Goal: Task Accomplishment & Management: Use online tool/utility

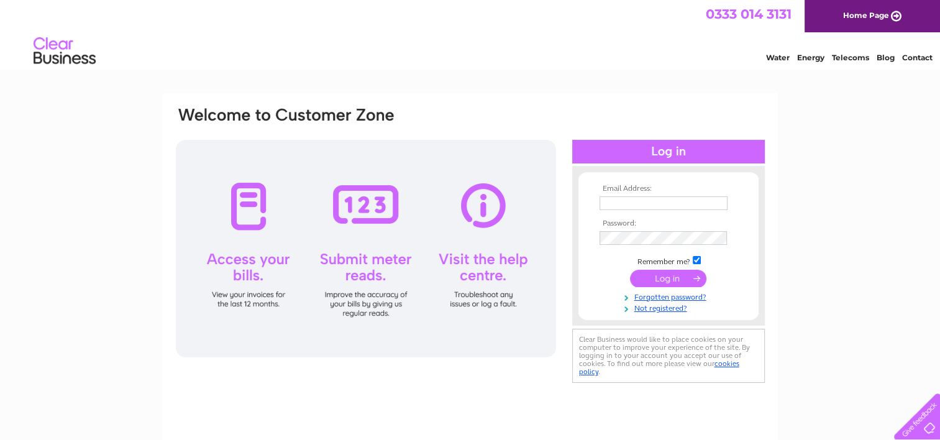
type input "erarodmanbros@aol.com"
click at [647, 273] on input "submit" at bounding box center [668, 278] width 76 height 17
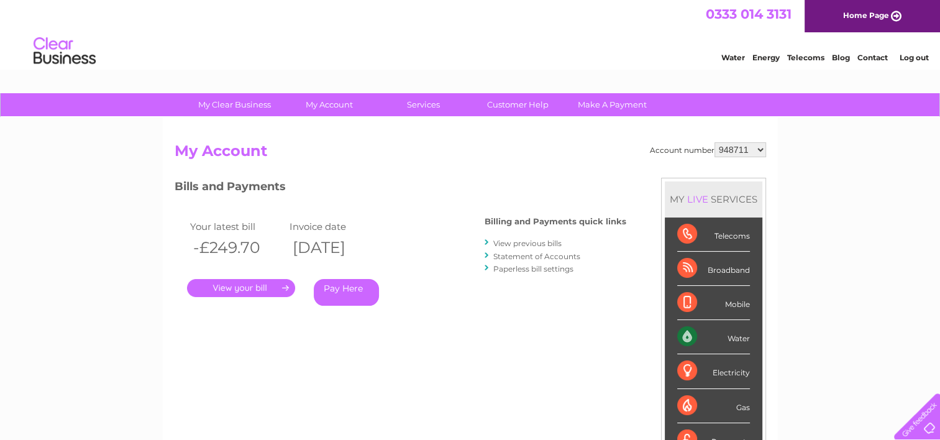
click at [504, 244] on link "View previous bills" at bounding box center [527, 243] width 68 height 9
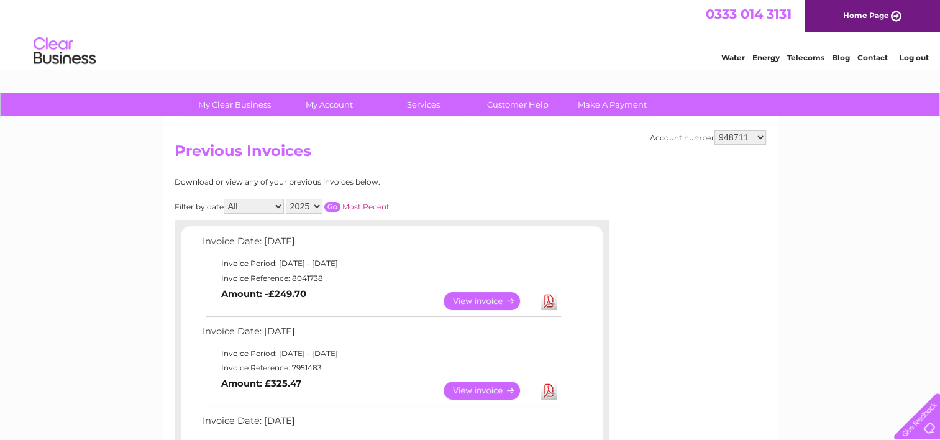
click at [470, 386] on link "View" at bounding box center [489, 390] width 91 height 18
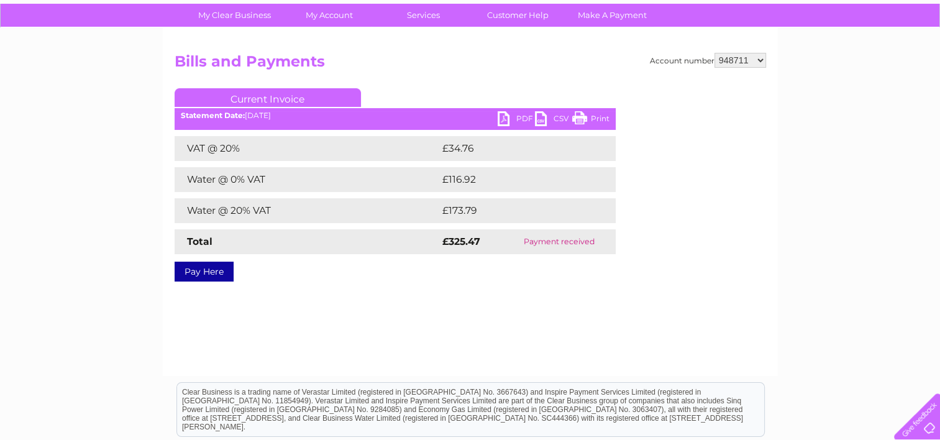
scroll to position [24, 0]
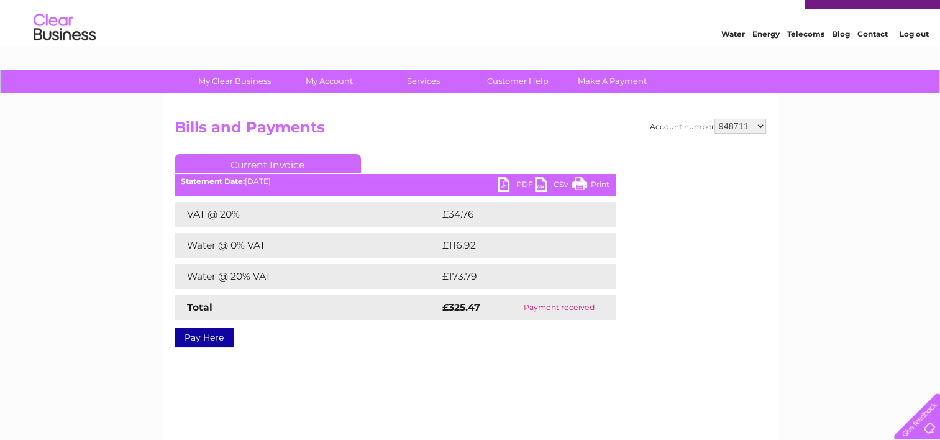
click at [504, 185] on link "PDF" at bounding box center [516, 186] width 37 height 18
click at [258, 159] on link "Current Invoice" at bounding box center [268, 163] width 186 height 19
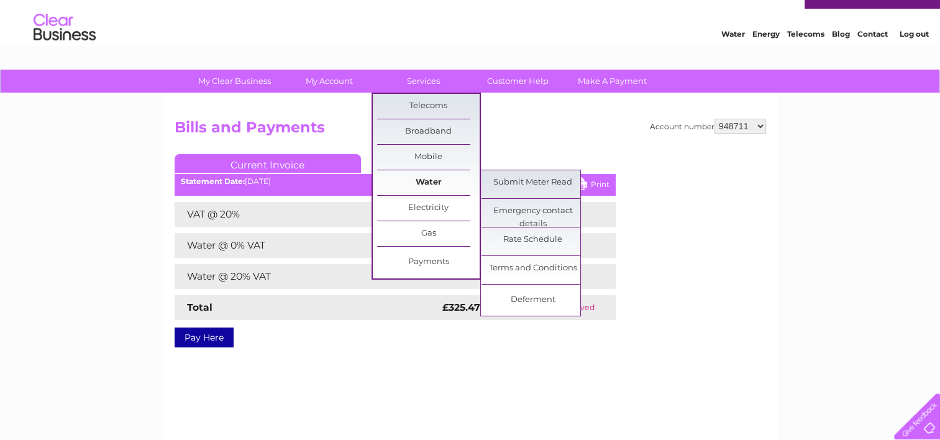
click at [408, 177] on link "Water" at bounding box center [428, 182] width 102 height 25
click at [514, 176] on link "Submit Meter Read" at bounding box center [532, 182] width 102 height 25
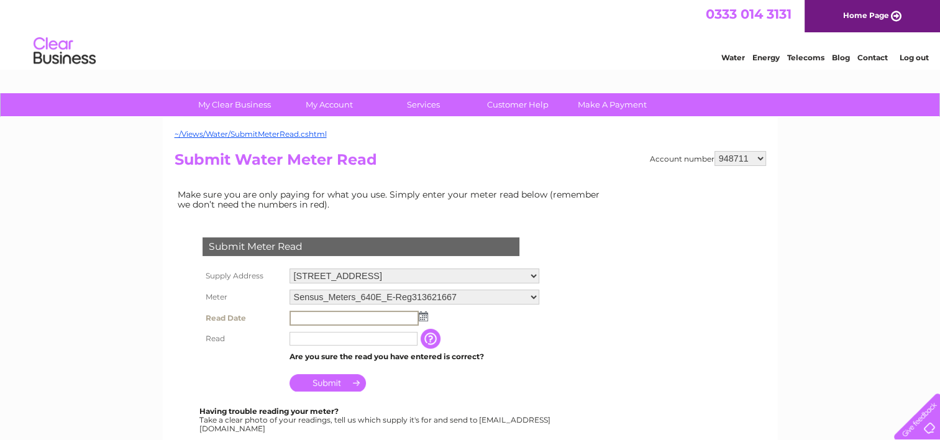
click at [343, 318] on input "text" at bounding box center [353, 318] width 129 height 15
click at [425, 314] on img at bounding box center [421, 316] width 9 height 10
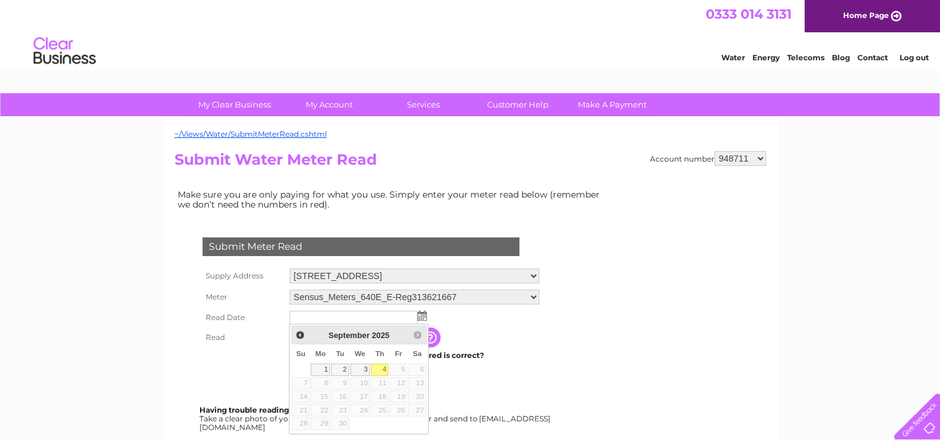
click at [380, 366] on link "4" at bounding box center [379, 369] width 17 height 12
type input "[DATE]"
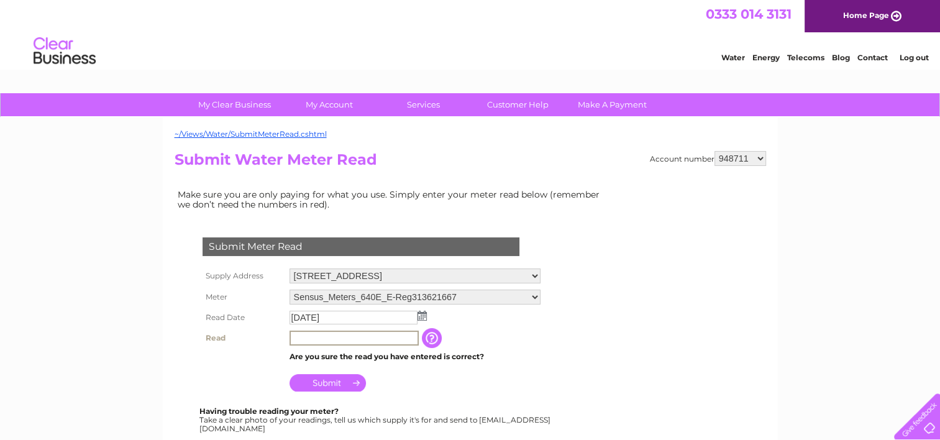
click at [323, 338] on input "text" at bounding box center [353, 337] width 129 height 15
click at [326, 380] on input "Submit" at bounding box center [327, 381] width 76 height 17
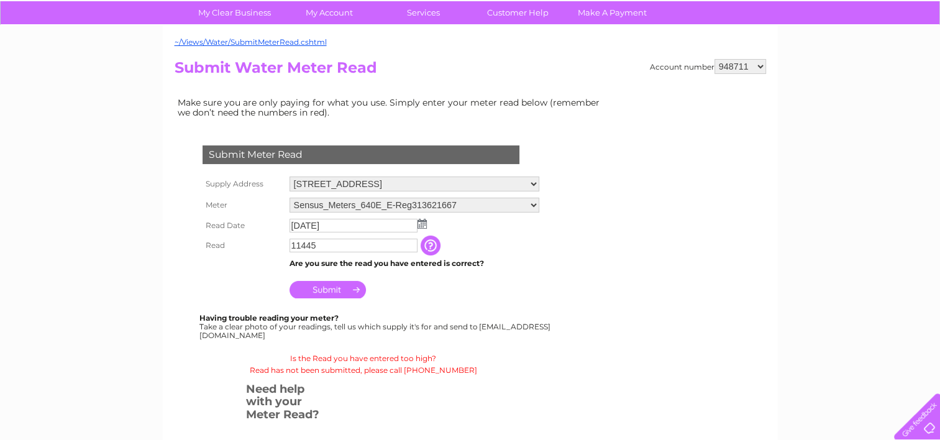
scroll to position [107, 0]
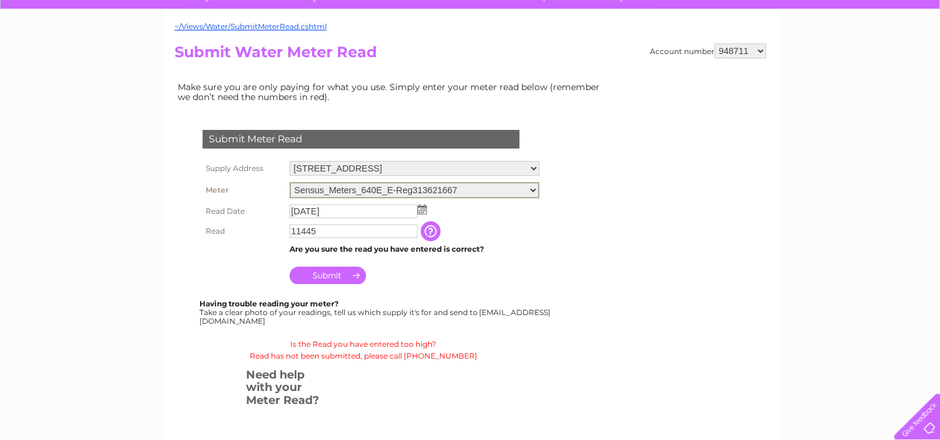
click at [539, 186] on select "Sensus_Meters_640E_E-Reg313621667" at bounding box center [414, 190] width 250 height 16
click at [524, 186] on select "Sensus_Meters_640E_E-Reg313621667" at bounding box center [414, 190] width 250 height 16
click at [519, 221] on td "The reading you have just taken from your water meter. Our records indicate you…" at bounding box center [492, 230] width 99 height 20
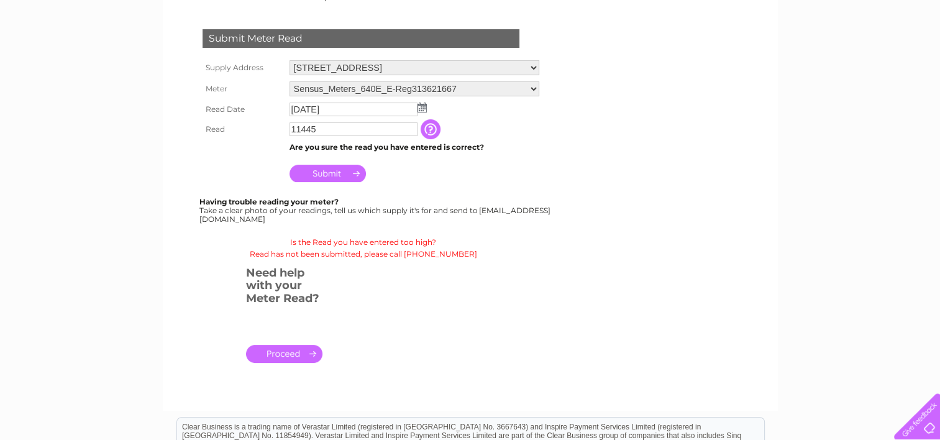
scroll to position [216, 0]
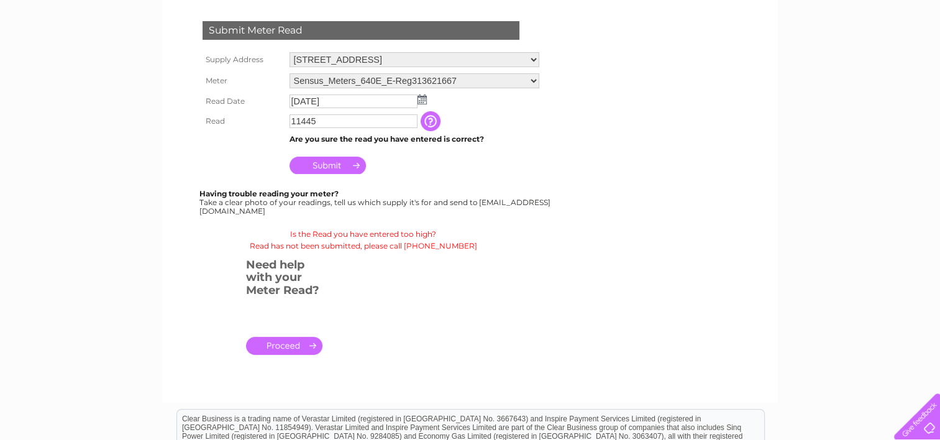
click at [332, 165] on input "Submit" at bounding box center [327, 165] width 76 height 17
click at [333, 119] on input "11445" at bounding box center [353, 121] width 128 height 14
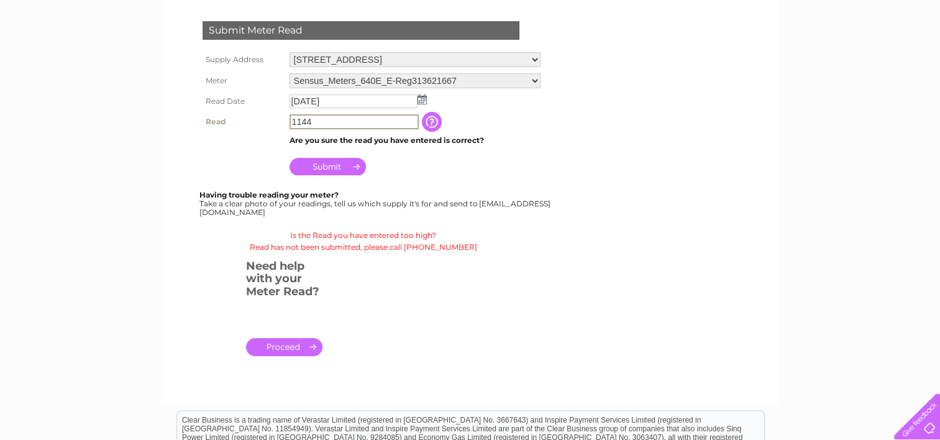
click at [326, 164] on input "Submit" at bounding box center [327, 166] width 76 height 17
click at [324, 121] on input "1144" at bounding box center [353, 121] width 129 height 15
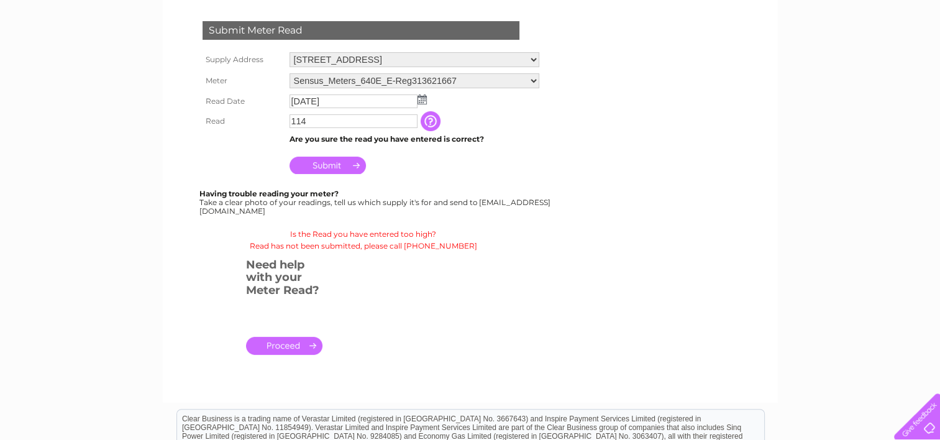
click at [327, 163] on input "Submit" at bounding box center [327, 165] width 76 height 17
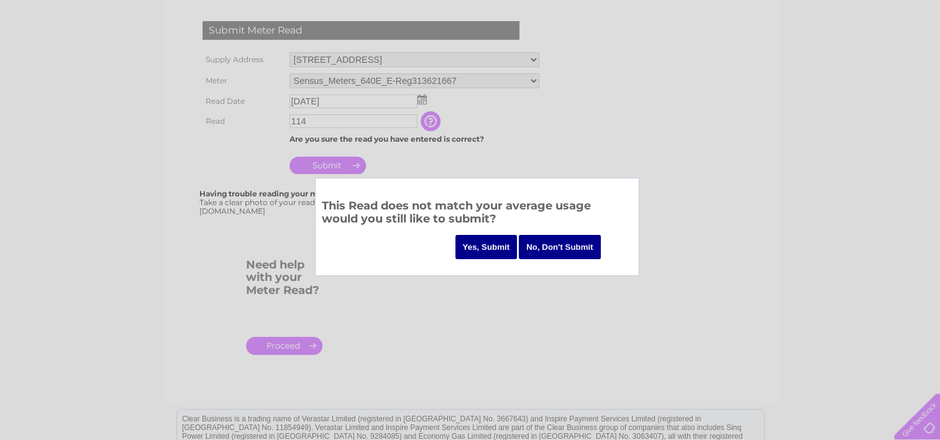
click at [545, 247] on input "No, Don't Submit" at bounding box center [560, 247] width 82 height 24
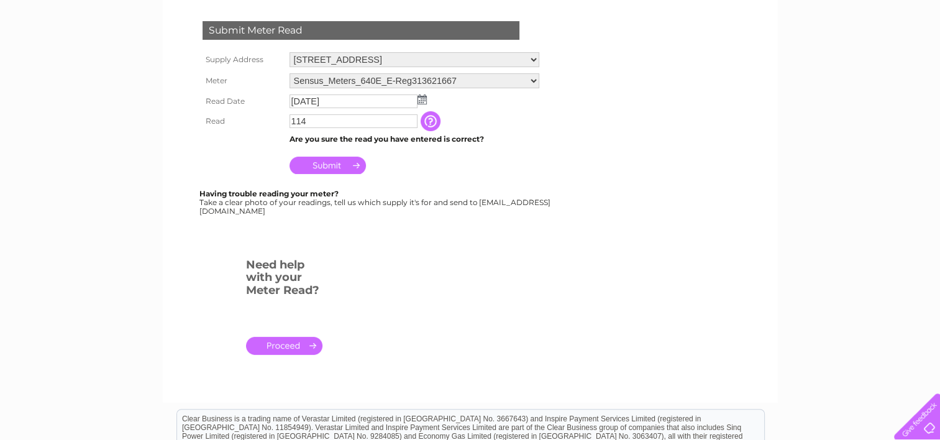
click at [317, 120] on input "114" at bounding box center [353, 121] width 128 height 14
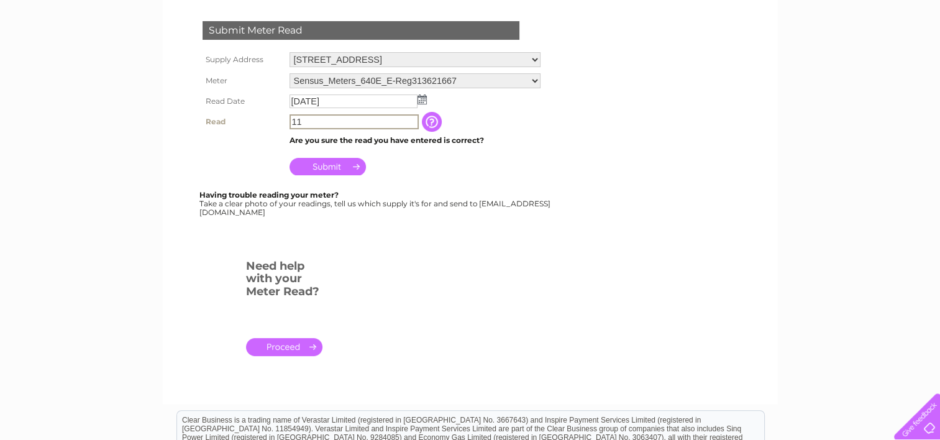
type input "11"
